Goal: Information Seeking & Learning: Find specific page/section

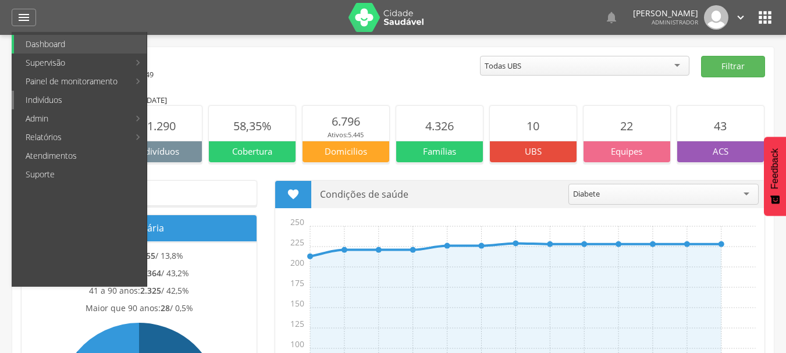
click at [60, 102] on link "Indivíduos" at bounding box center [80, 100] width 133 height 19
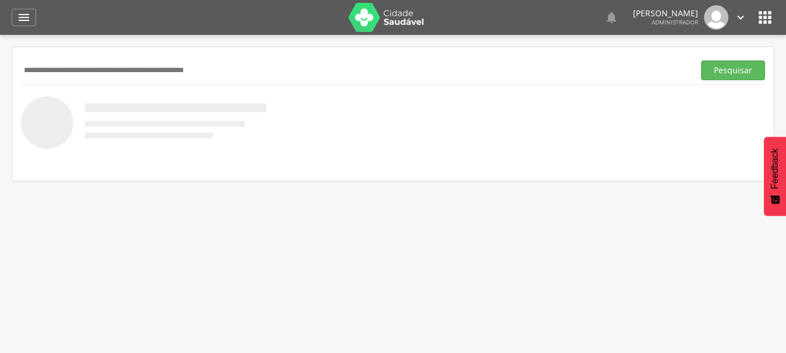
click at [98, 69] on input "text" at bounding box center [355, 71] width 669 height 20
type input "*******"
click at [701, 61] on button "Pesquisar" at bounding box center [733, 71] width 64 height 20
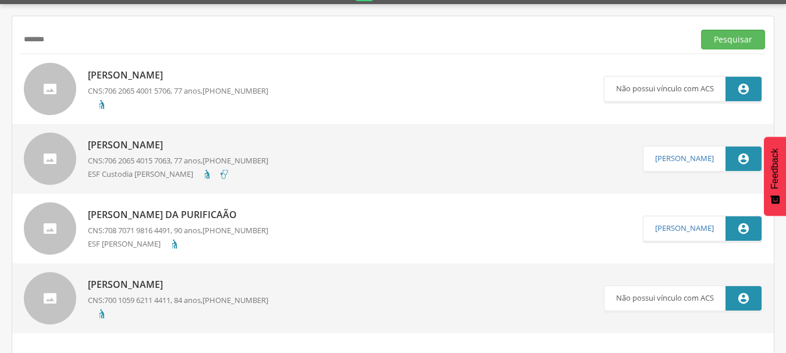
scroll to position [44, 0]
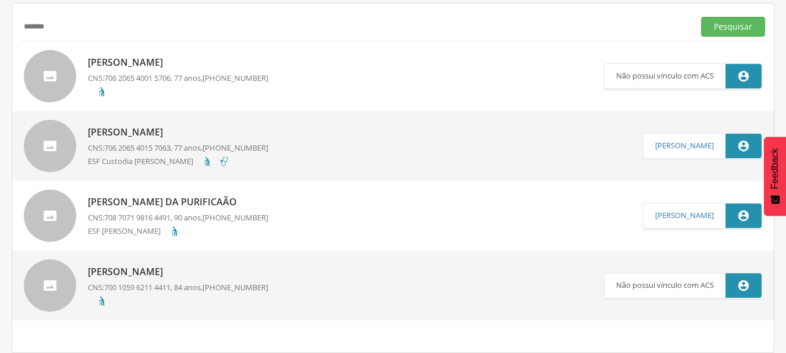
click at [215, 199] on p "[PERSON_NAME] da Purificaão" at bounding box center [178, 201] width 180 height 13
type input "**********"
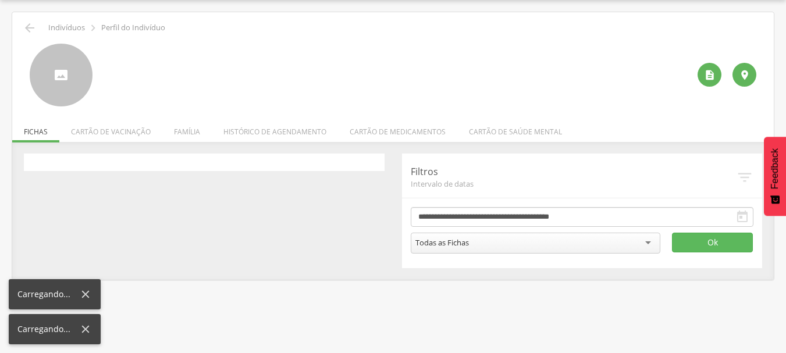
scroll to position [35, 0]
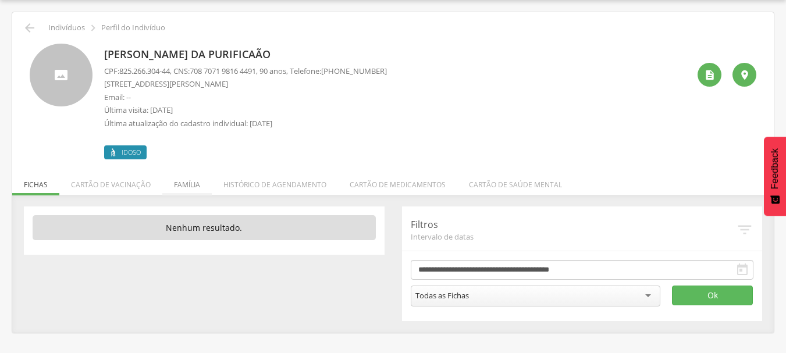
click at [187, 186] on li "Família" at bounding box center [186, 181] width 49 height 27
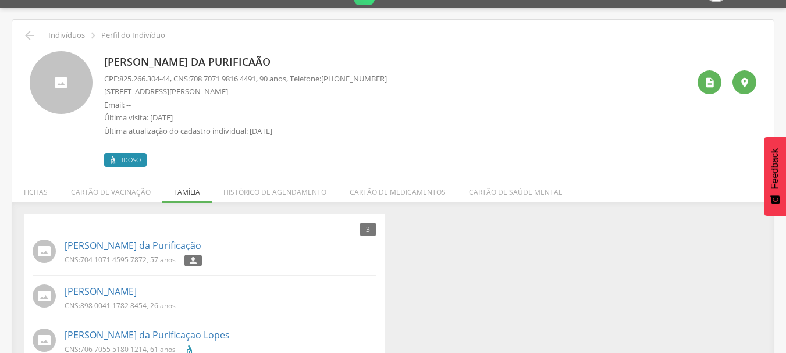
scroll to position [0, 0]
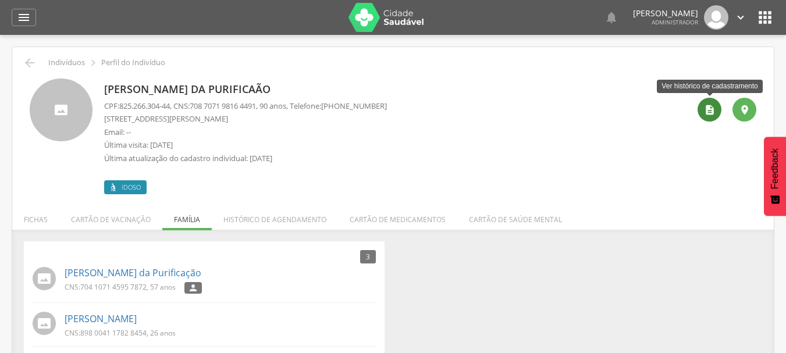
click at [707, 108] on icon "" at bounding box center [710, 110] width 12 height 12
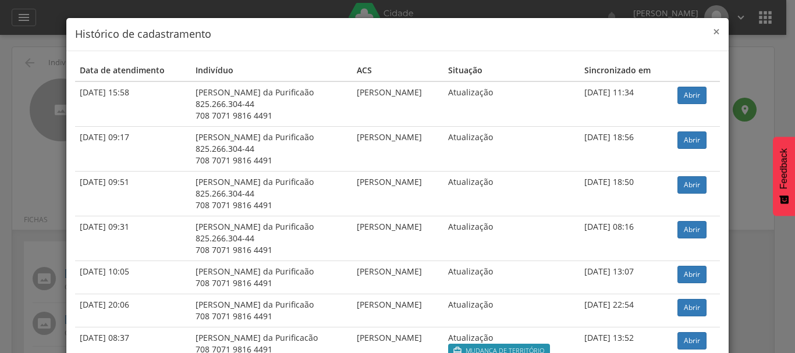
click at [713, 32] on span "×" at bounding box center [716, 31] width 7 height 16
